Goal: Find specific page/section: Find specific page/section

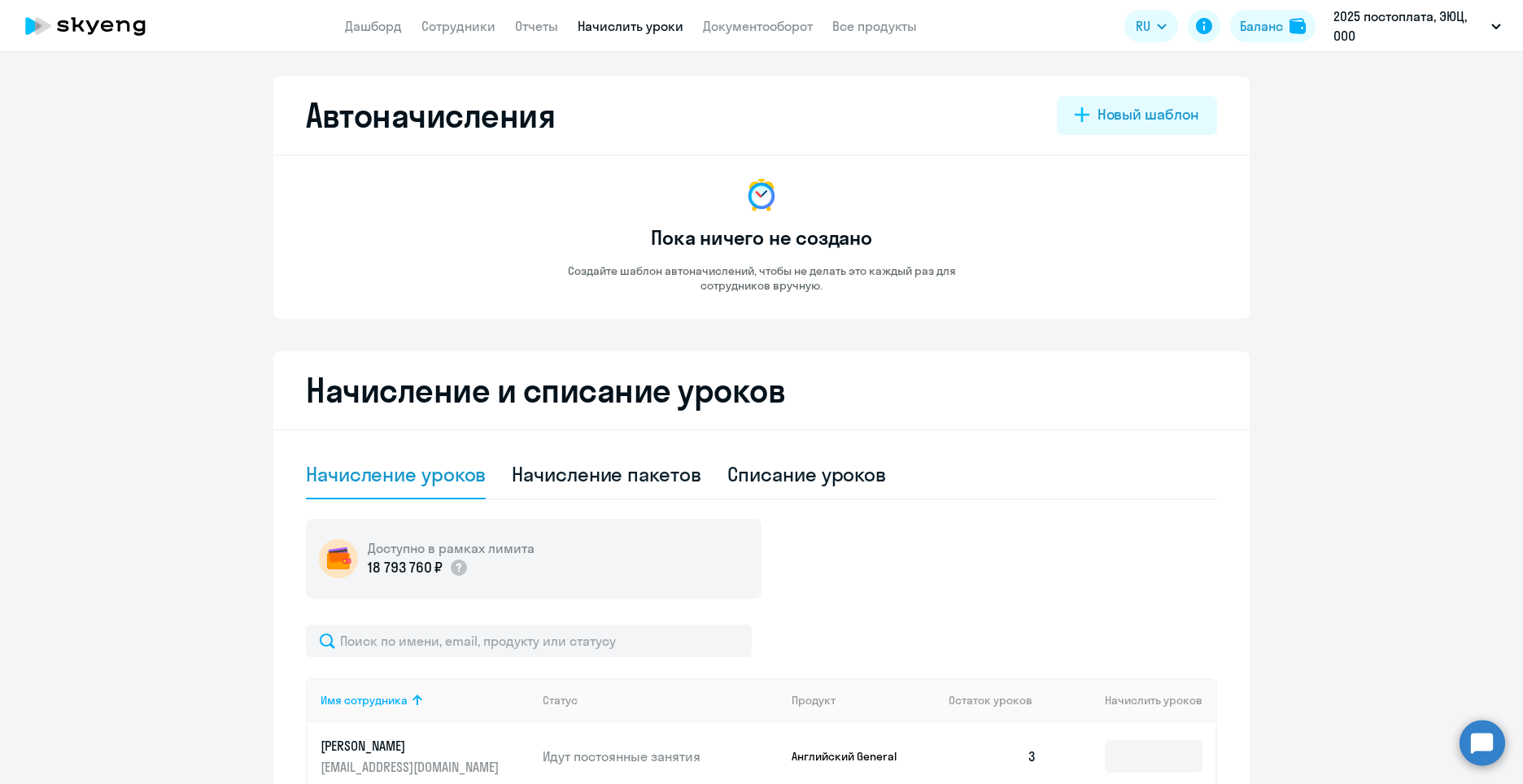
select select "10"
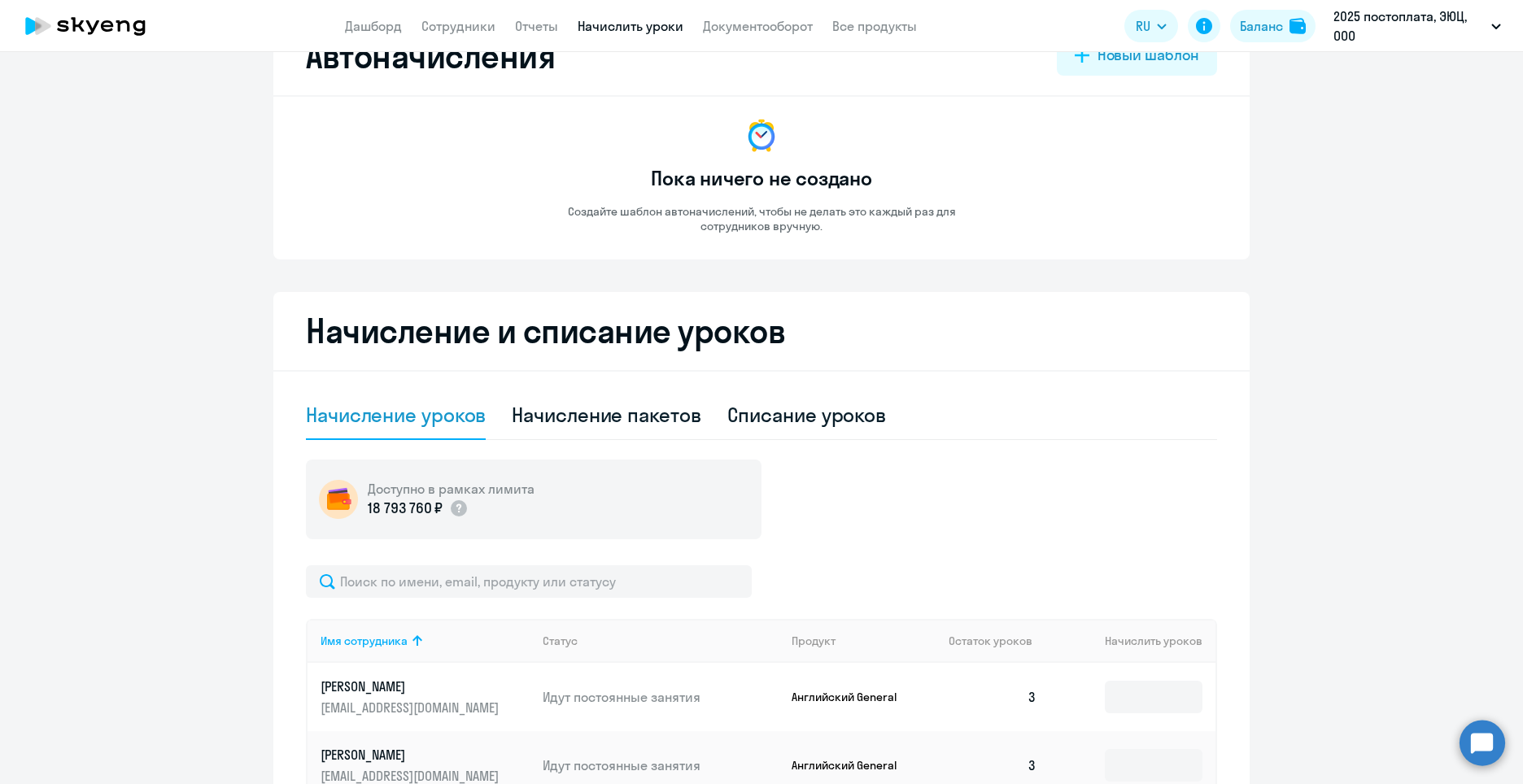
scroll to position [82, 0]
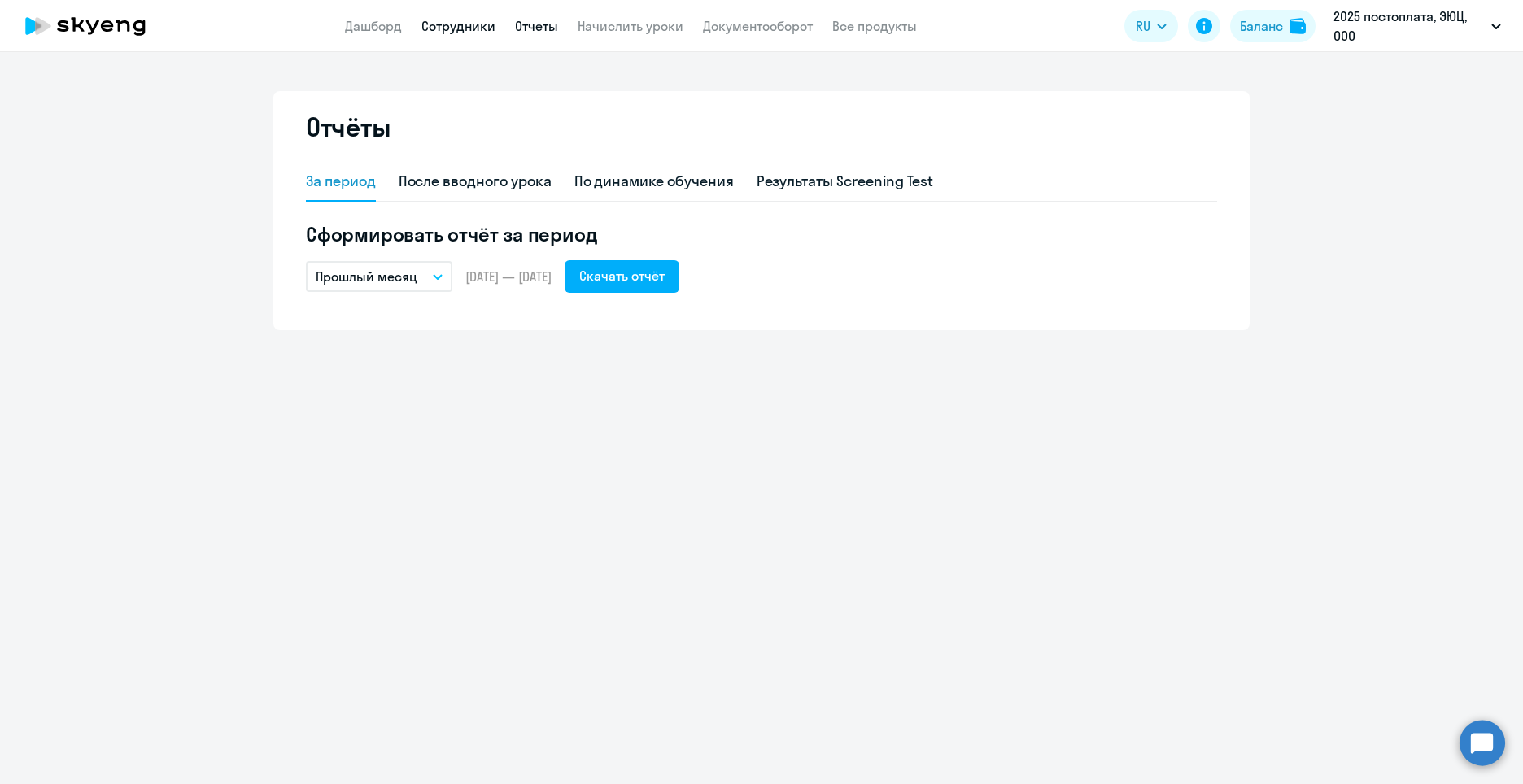
click at [457, 22] on link "Сотрудники" at bounding box center [459, 26] width 74 height 16
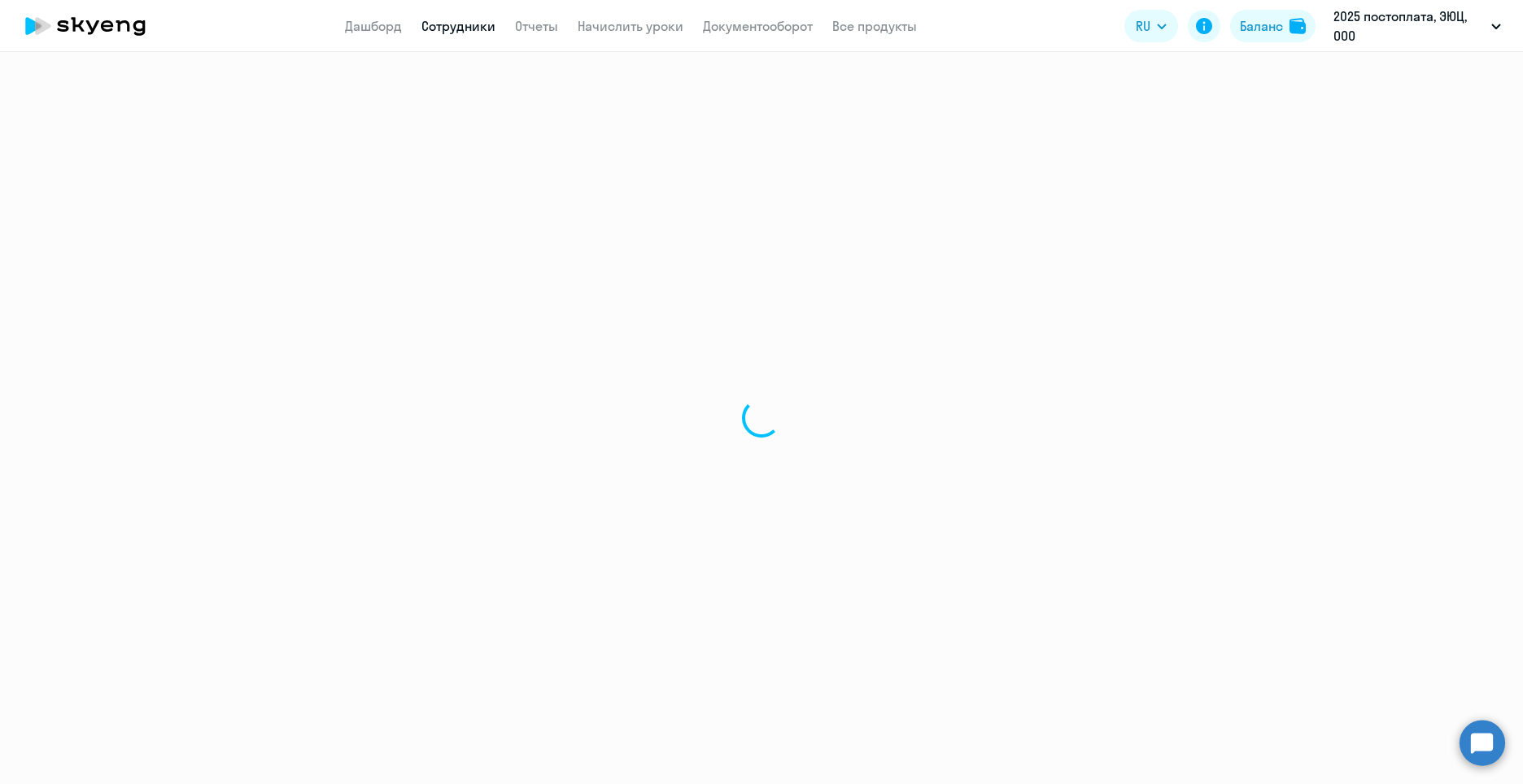
select select "30"
